Goal: Task Accomplishment & Management: Use online tool/utility

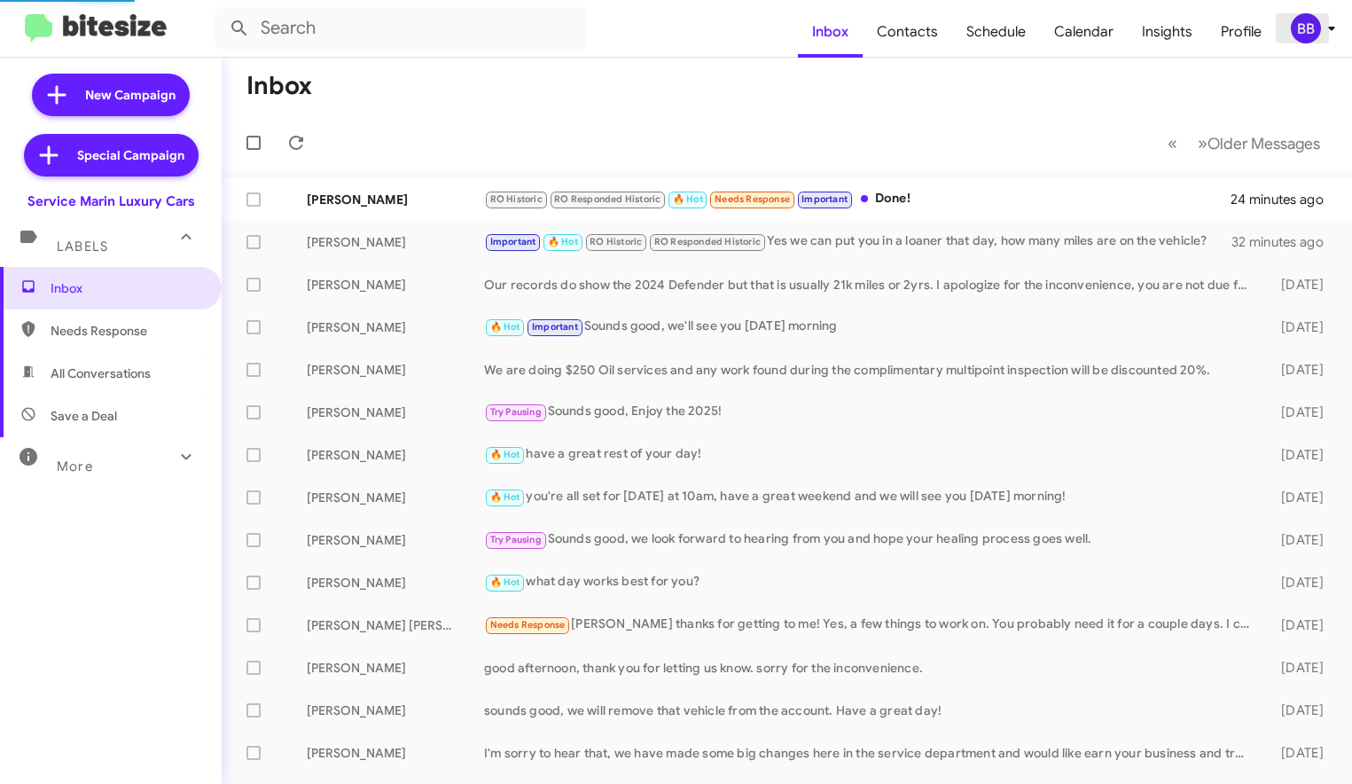
click at [1313, 32] on div "BB" at bounding box center [1306, 28] width 30 height 30
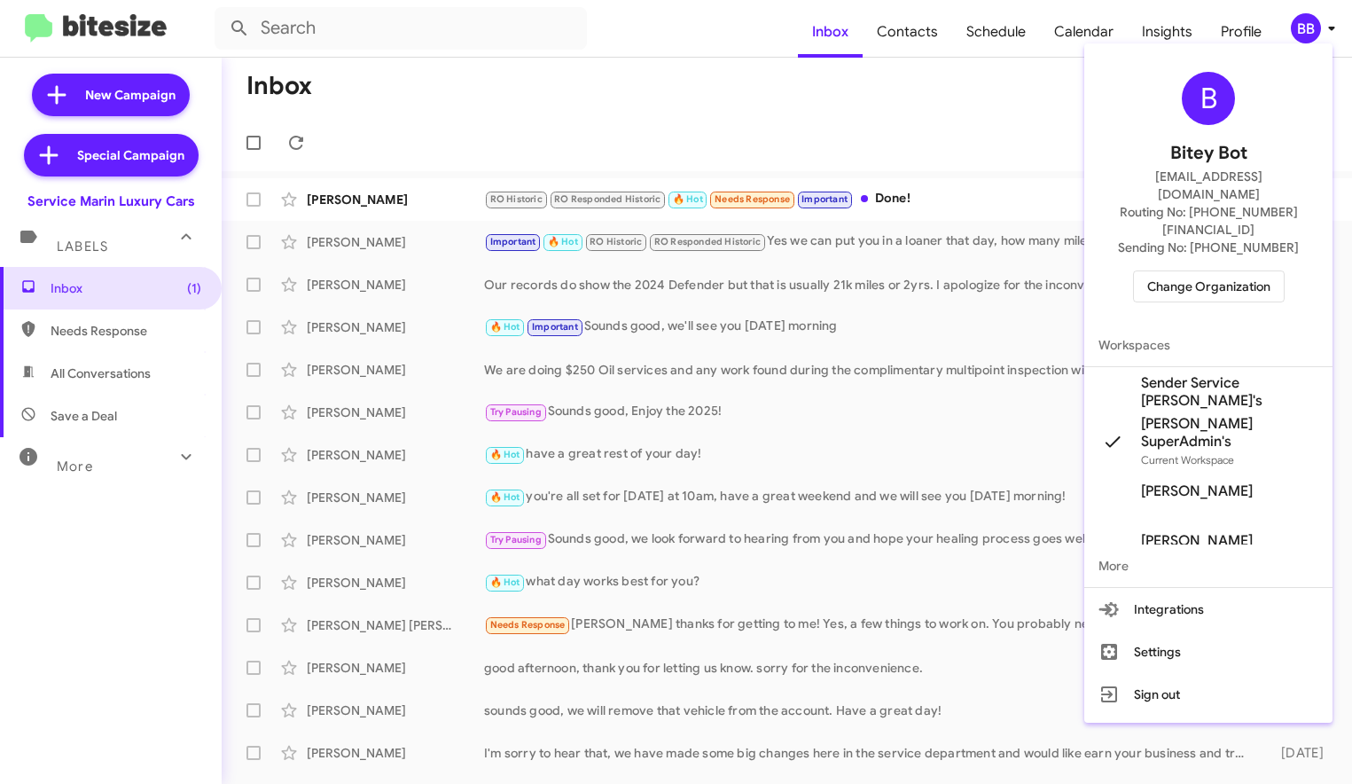
click at [1183, 271] on span "Change Organization" at bounding box center [1208, 286] width 123 height 30
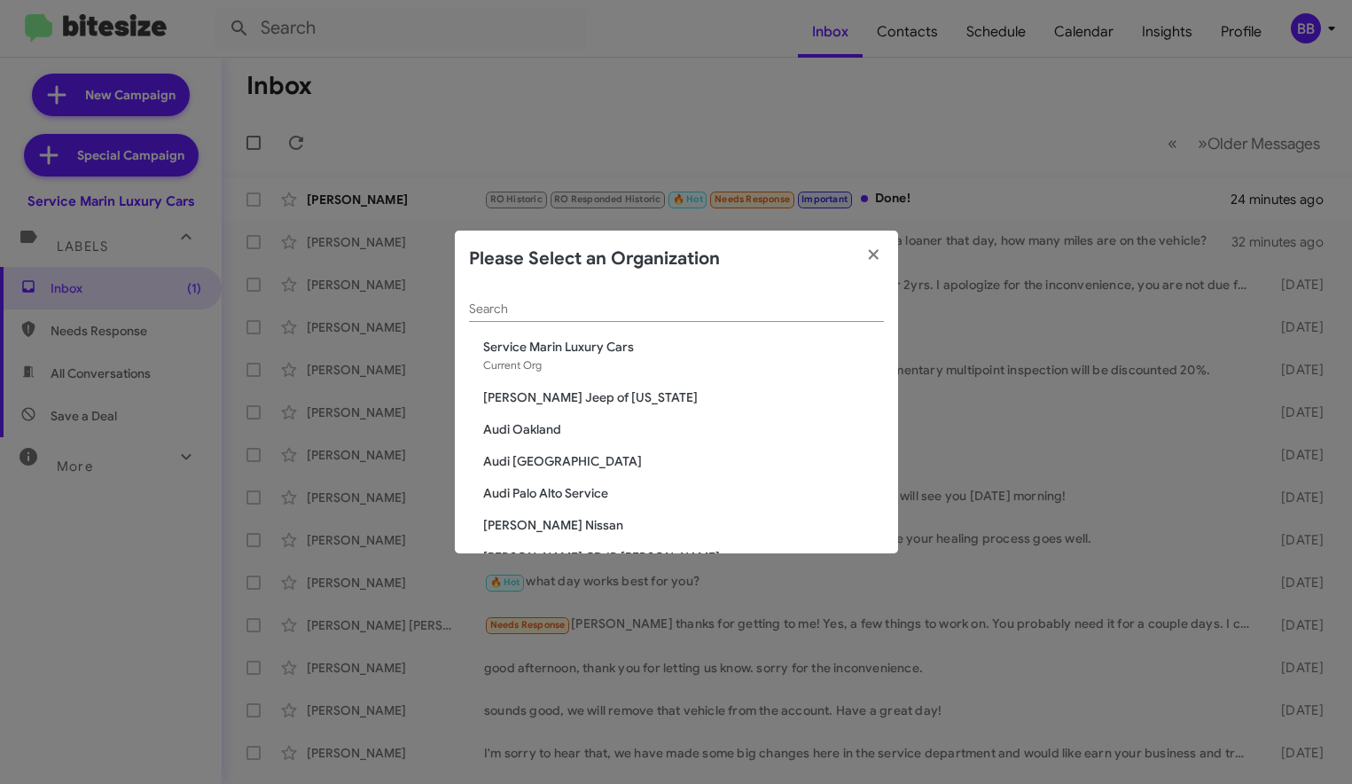
click at [504, 321] on div "Search" at bounding box center [676, 304] width 415 height 35
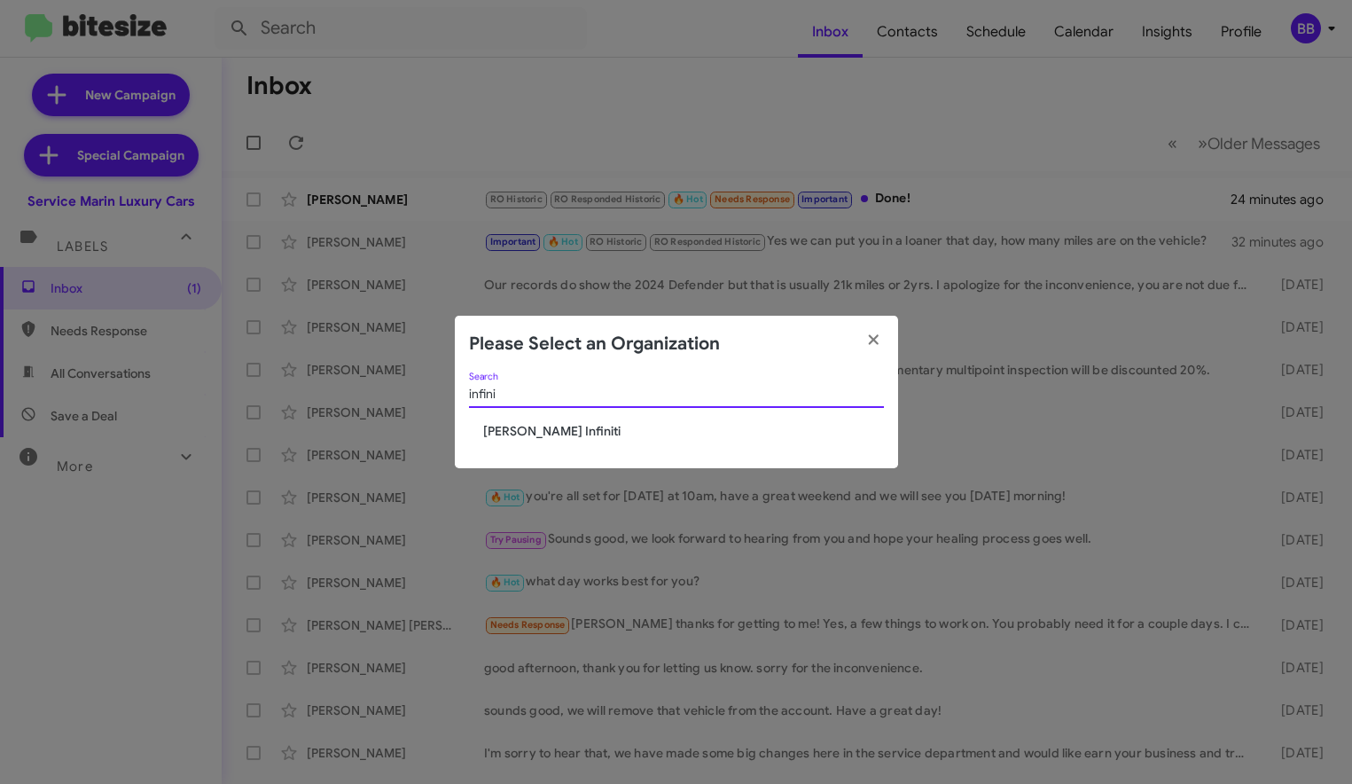
type input "infini"
click at [541, 429] on span "[PERSON_NAME] Infiniti" at bounding box center [683, 431] width 401 height 18
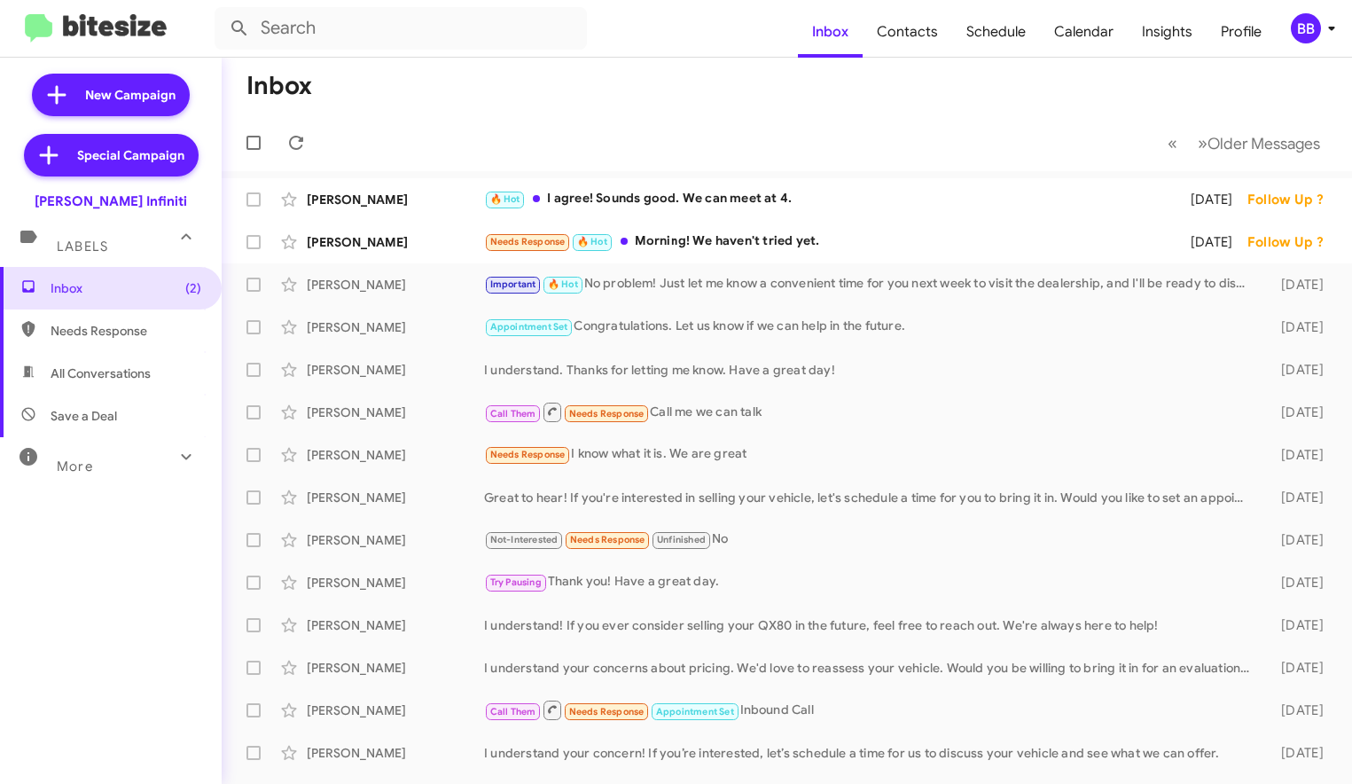
click at [129, 465] on div "More" at bounding box center [93, 458] width 158 height 33
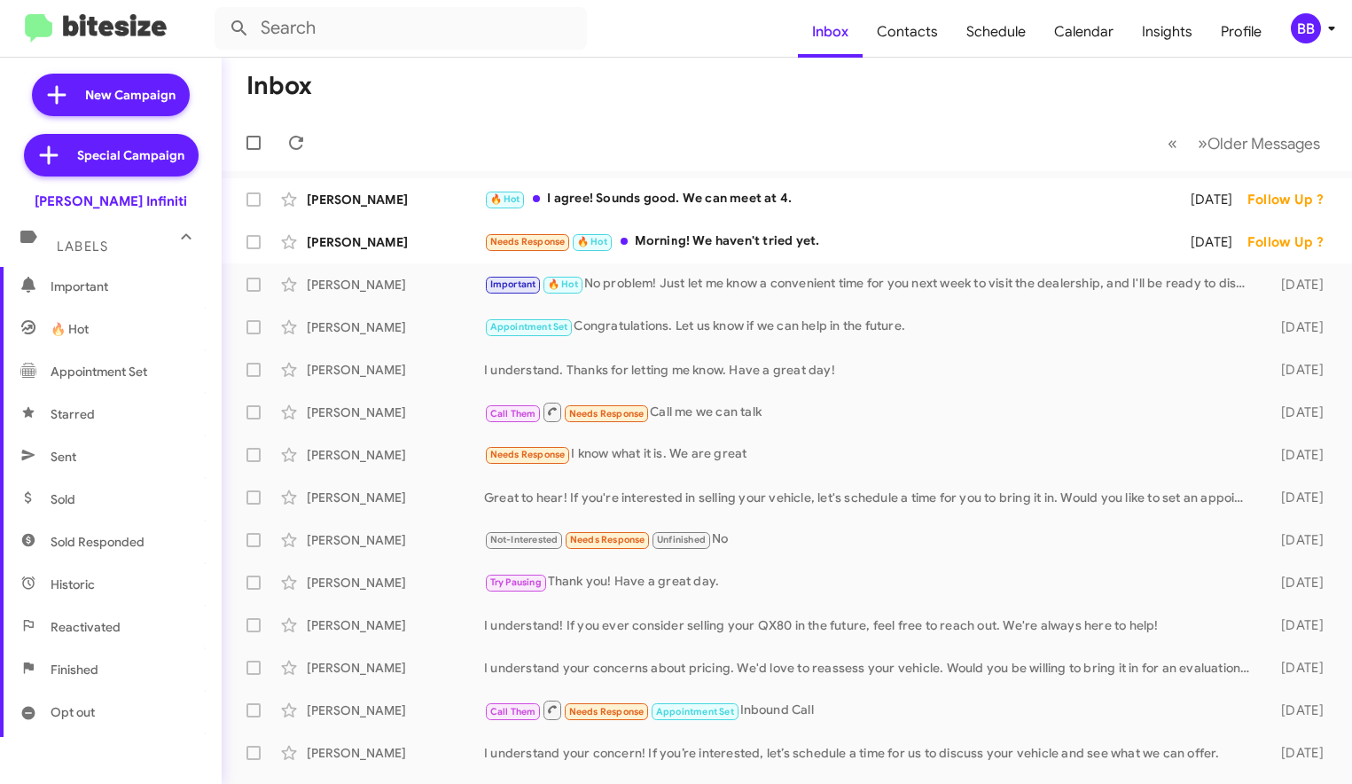
scroll to position [366, 0]
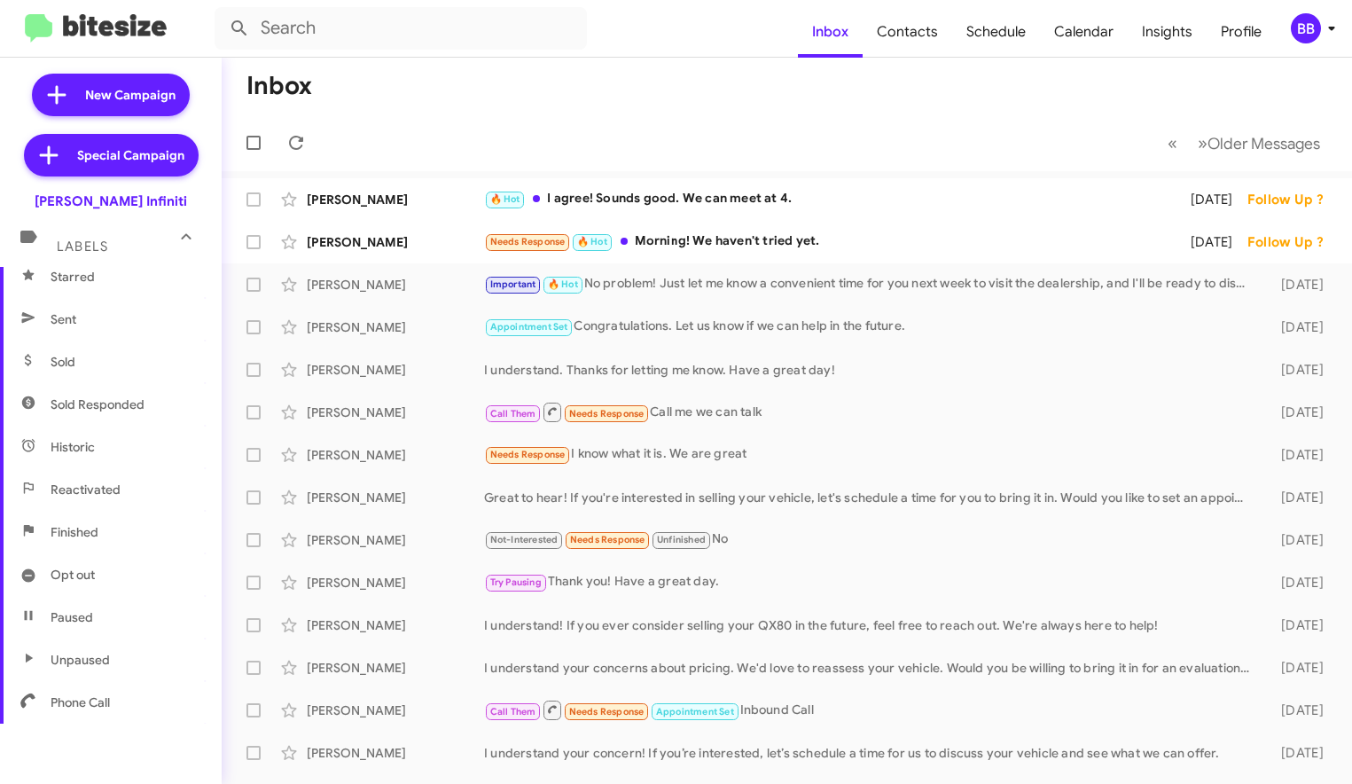
click at [135, 393] on span "Sold Responded" at bounding box center [111, 404] width 222 height 43
type input "in:sold-verified"
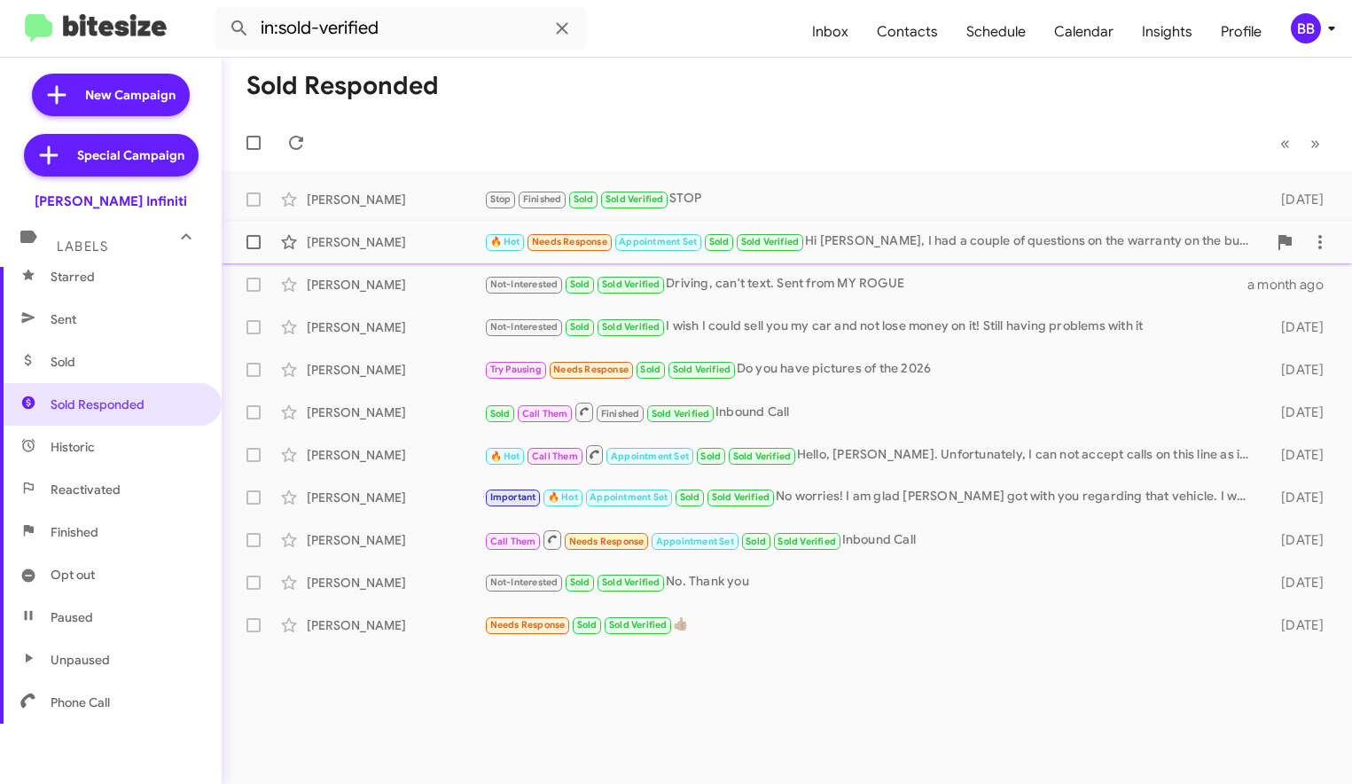
click at [456, 251] on div "Miki Chavez 🔥 Hot Needs Response Appointment Set Sold Sold Verified Hi Cody, I …" at bounding box center [787, 241] width 1102 height 35
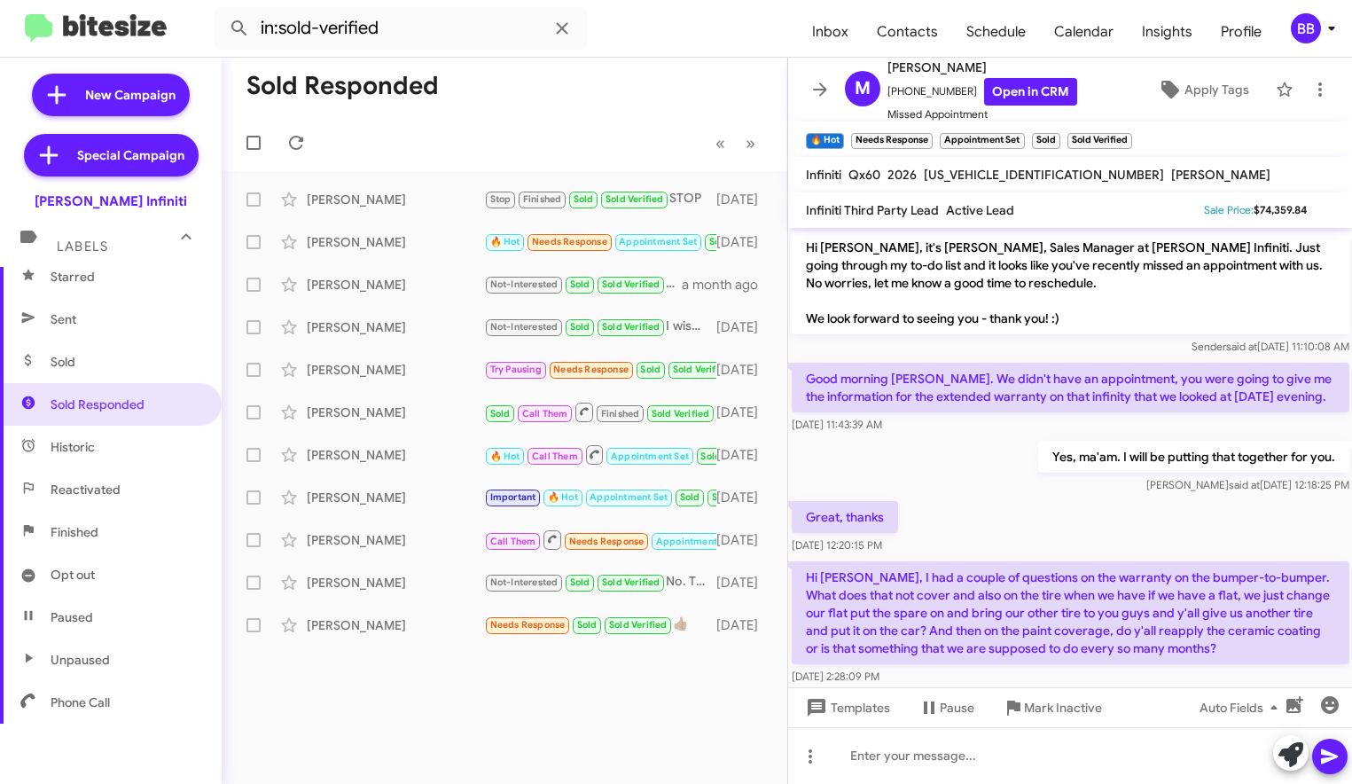
scroll to position [137, 0]
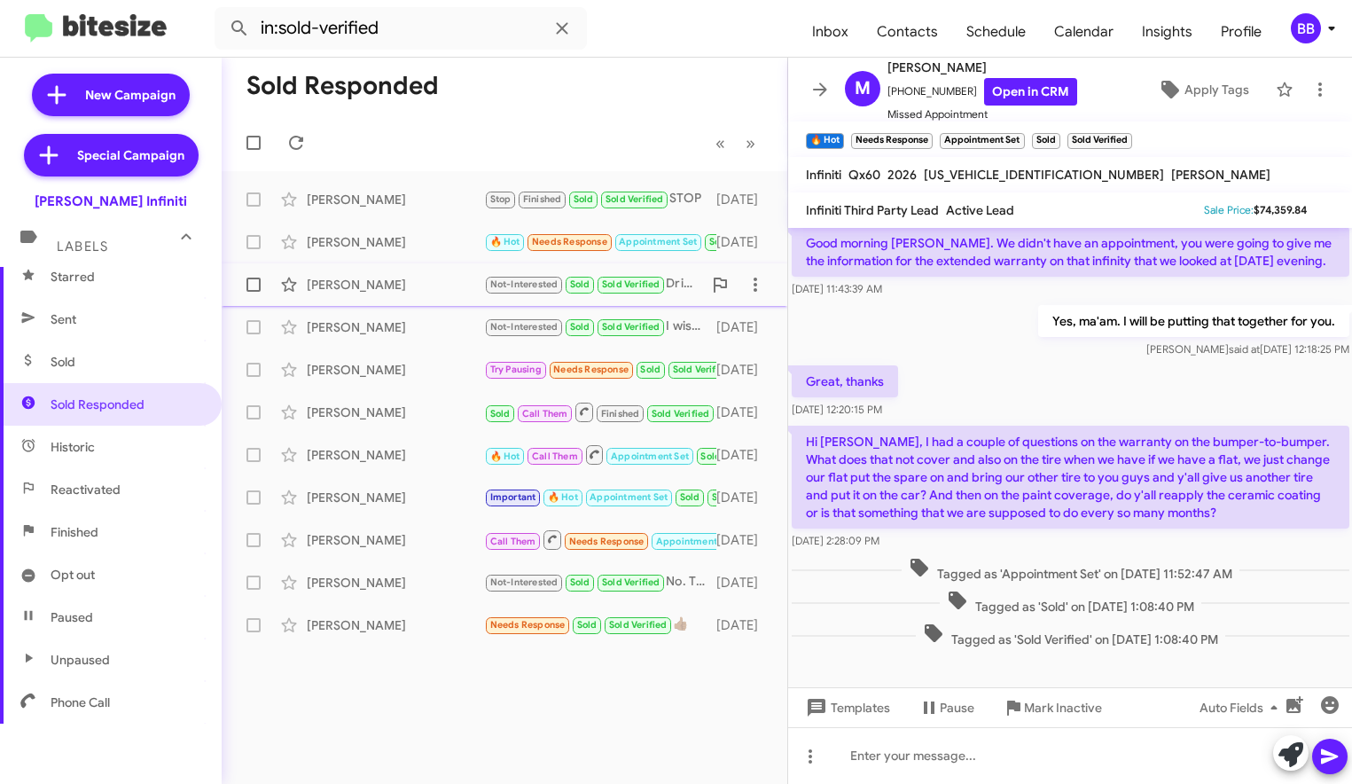
click at [393, 284] on div "Aidee Fuerstenberg" at bounding box center [395, 285] width 177 height 18
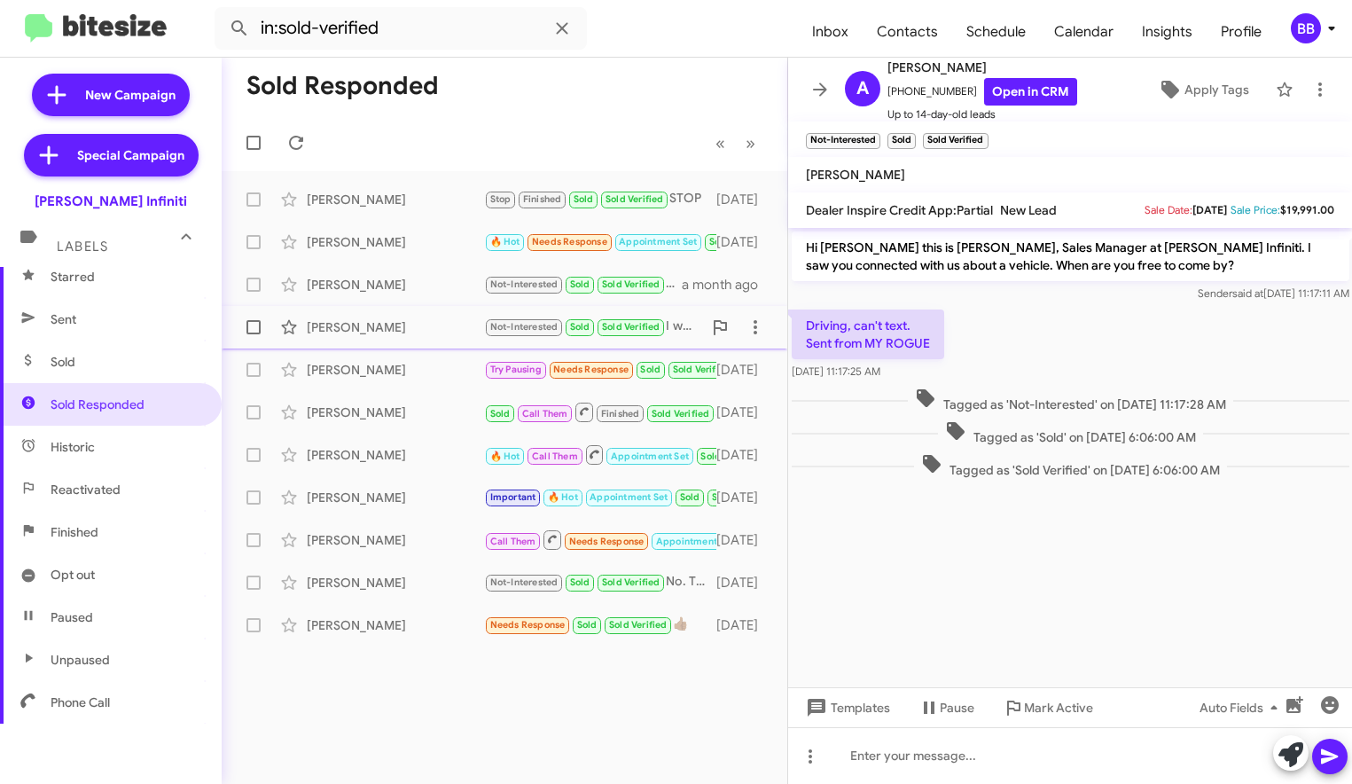
click at [413, 332] on div "Ashley Chesney" at bounding box center [395, 327] width 177 height 18
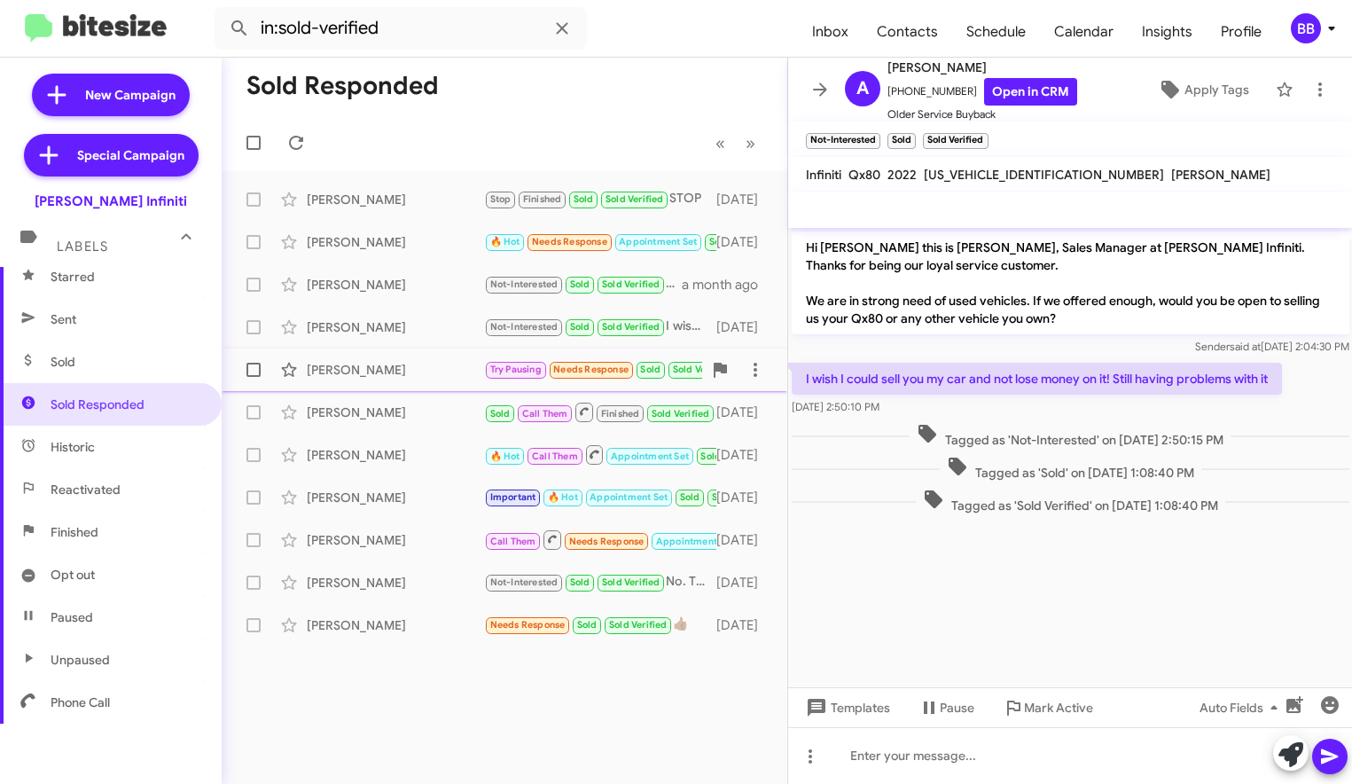
click at [422, 383] on div "Linda Weeks Try Pausing Needs Response Sold Sold Verified Do you have pictures …" at bounding box center [504, 369] width 537 height 35
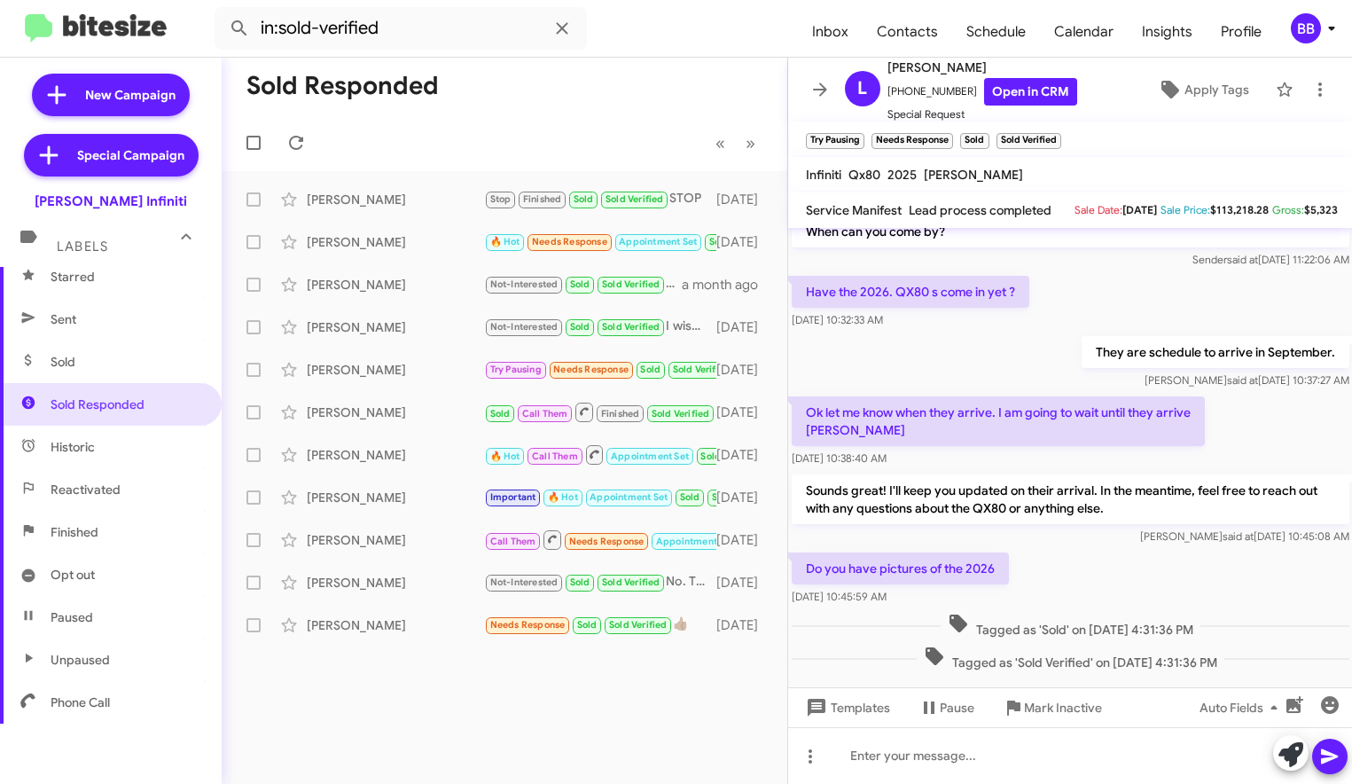
scroll to position [542, 0]
click at [972, 483] on p "Sounds great! I'll keep you updated on their arrival. In the meantime, feel fre…" at bounding box center [1071, 498] width 558 height 50
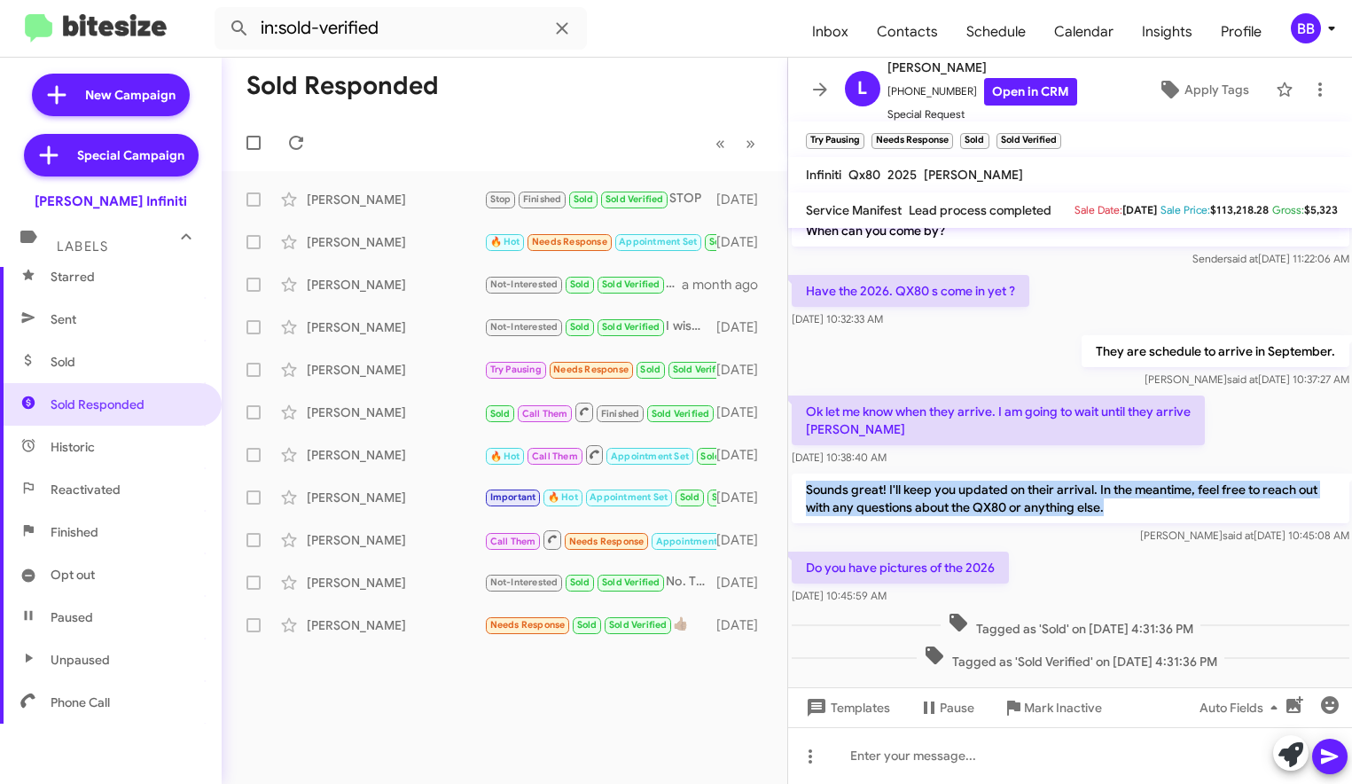
click at [972, 483] on p "Sounds great! I'll keep you updated on their arrival. In the meantime, feel fre…" at bounding box center [1071, 498] width 558 height 50
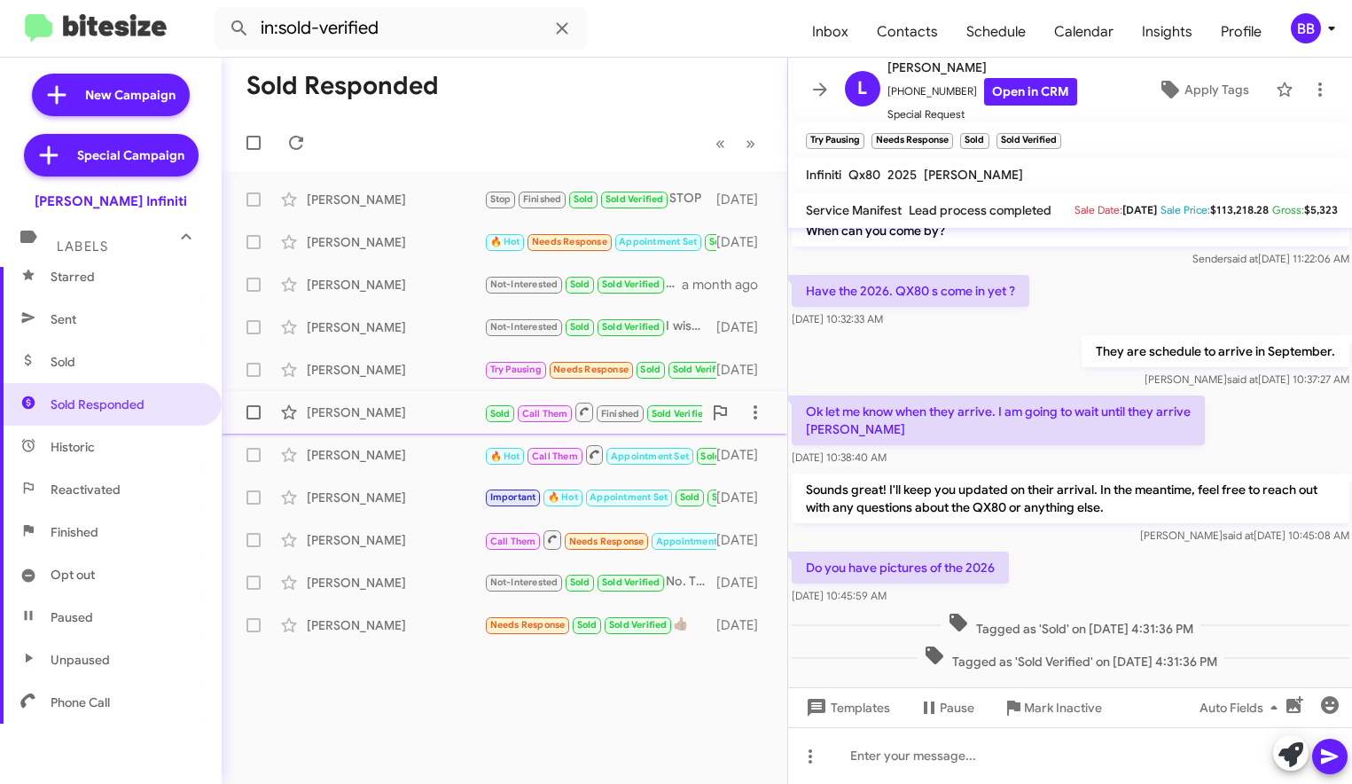
click at [410, 410] on div "Patricia Benchoff" at bounding box center [395, 412] width 177 height 18
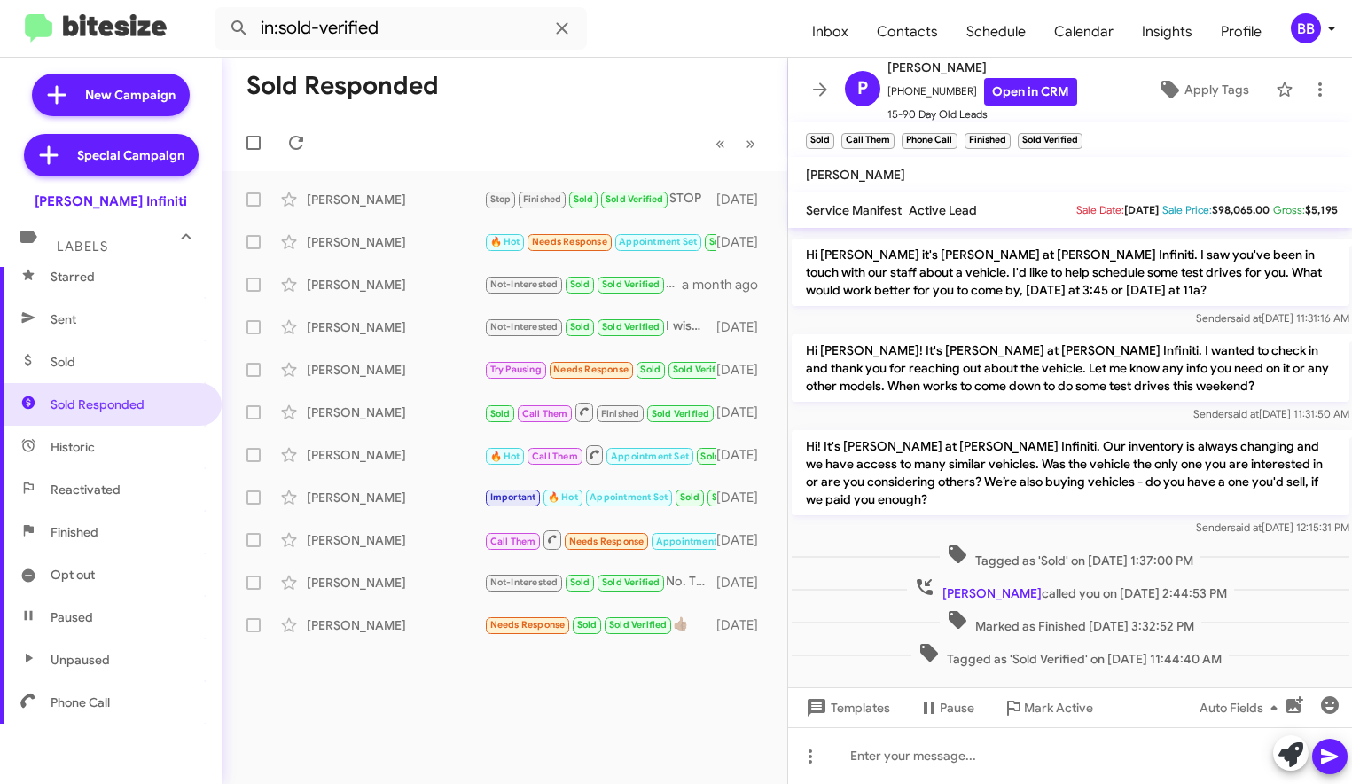
scroll to position [629, 0]
click at [422, 459] on div "Mylin Anandula" at bounding box center [395, 455] width 177 height 18
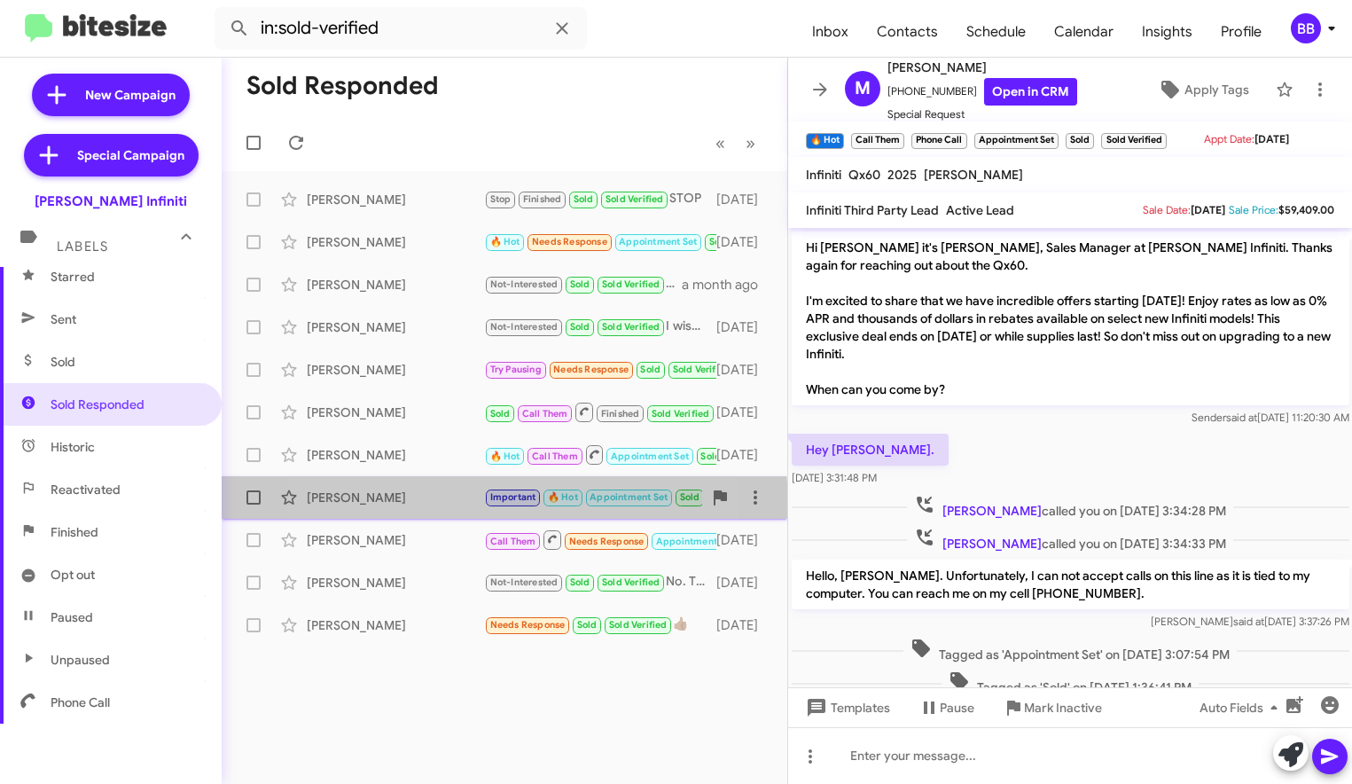
click at [425, 507] on div "David Costello Important 🔥 Hot Appointment Set Sold Sold Verified No worries! I…" at bounding box center [504, 497] width 537 height 35
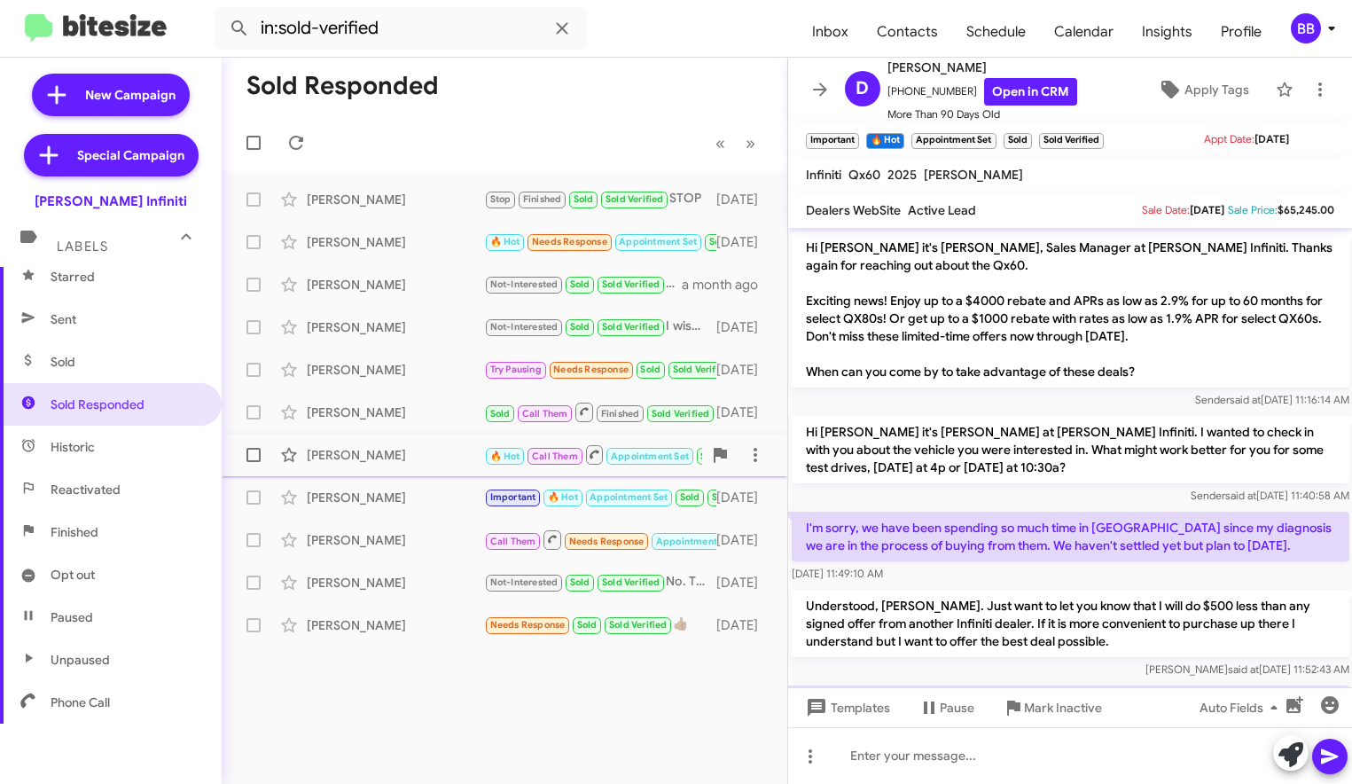
click at [421, 465] on div "Mylin Anandula 🔥 Hot Call Them Appointment Set Sold Sold Verified Hello, Mylin.…" at bounding box center [504, 454] width 537 height 35
